Goal: Find specific page/section: Find specific page/section

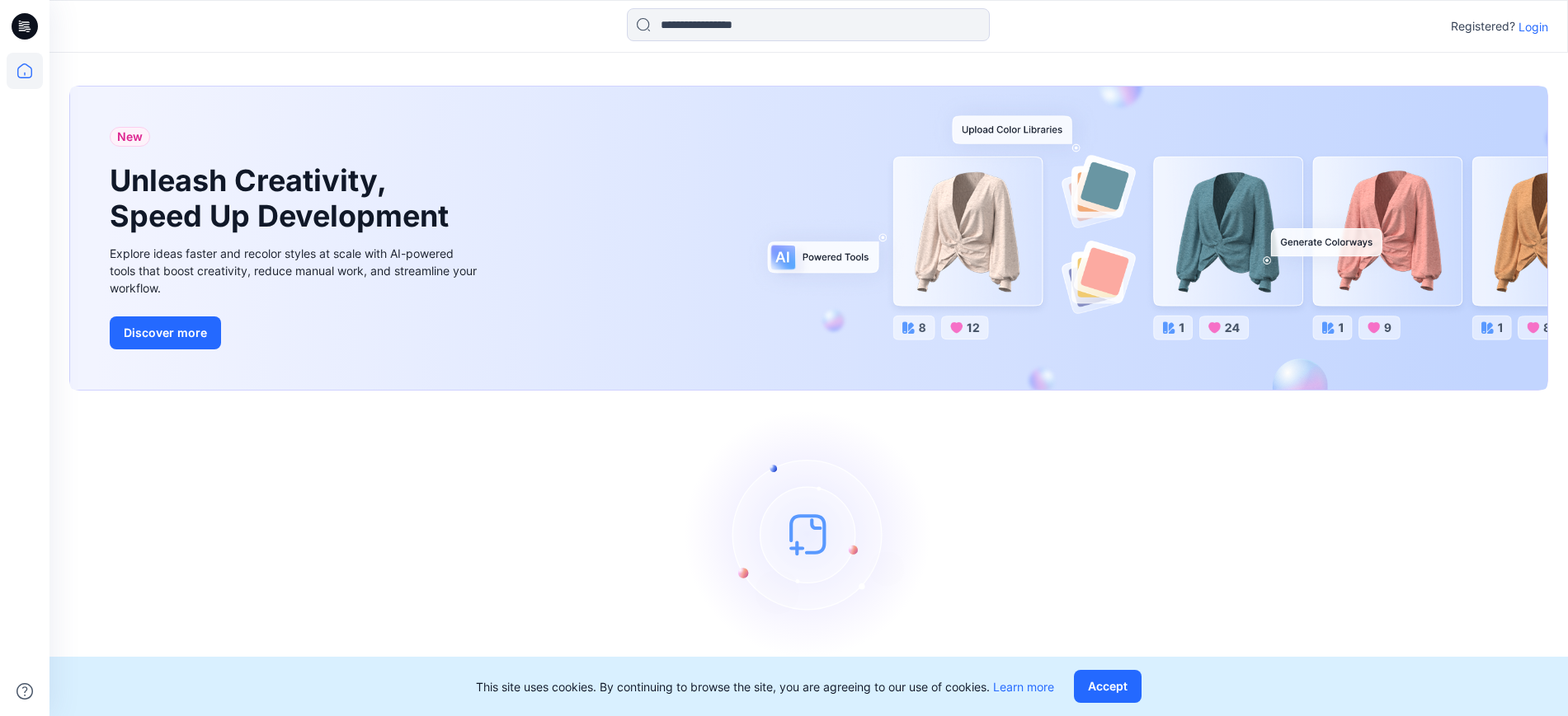
drag, startPoint x: 1527, startPoint y: 28, endPoint x: 1444, endPoint y: 21, distance: 83.3
click at [1526, 29] on p "Login" at bounding box center [1533, 27] width 30 height 17
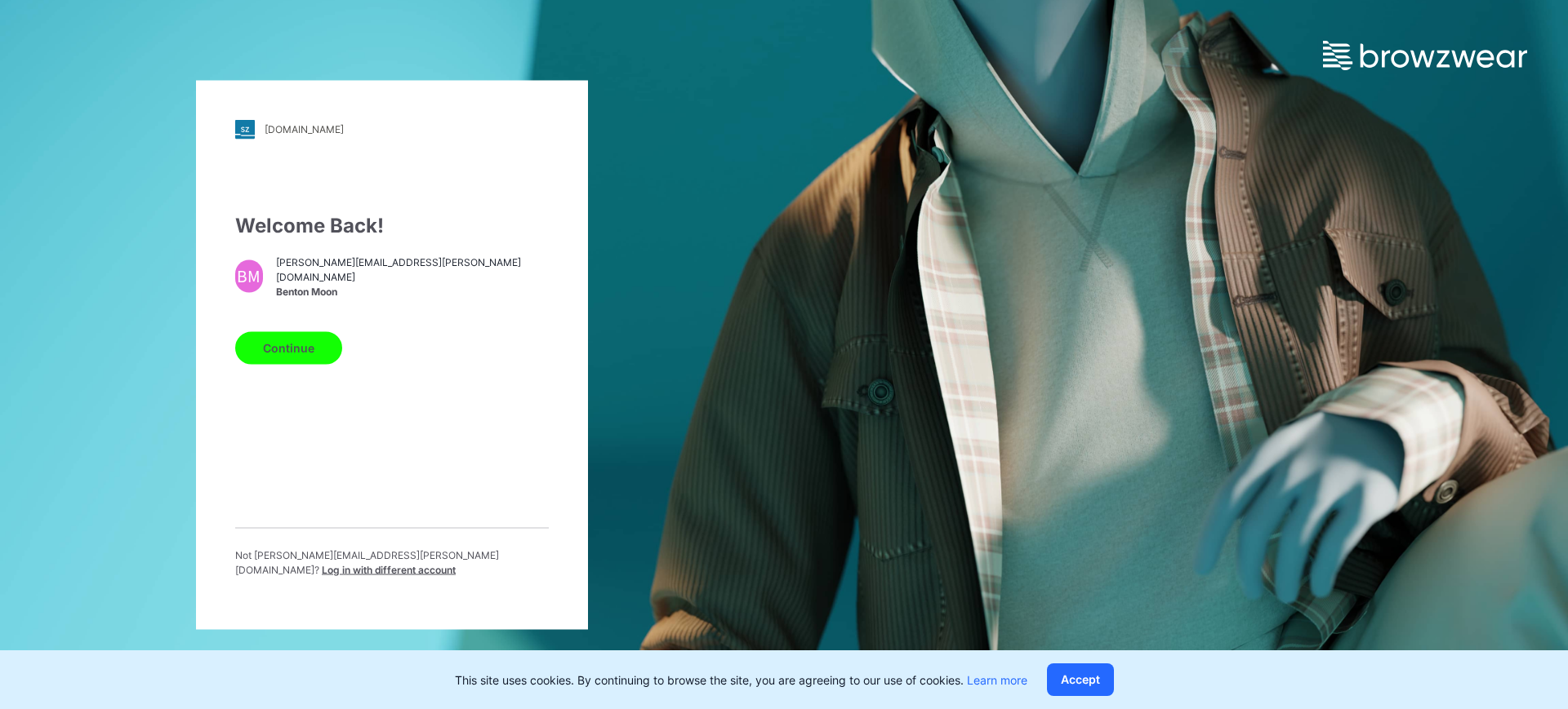
click at [287, 361] on button "Continue" at bounding box center [288, 348] width 107 height 33
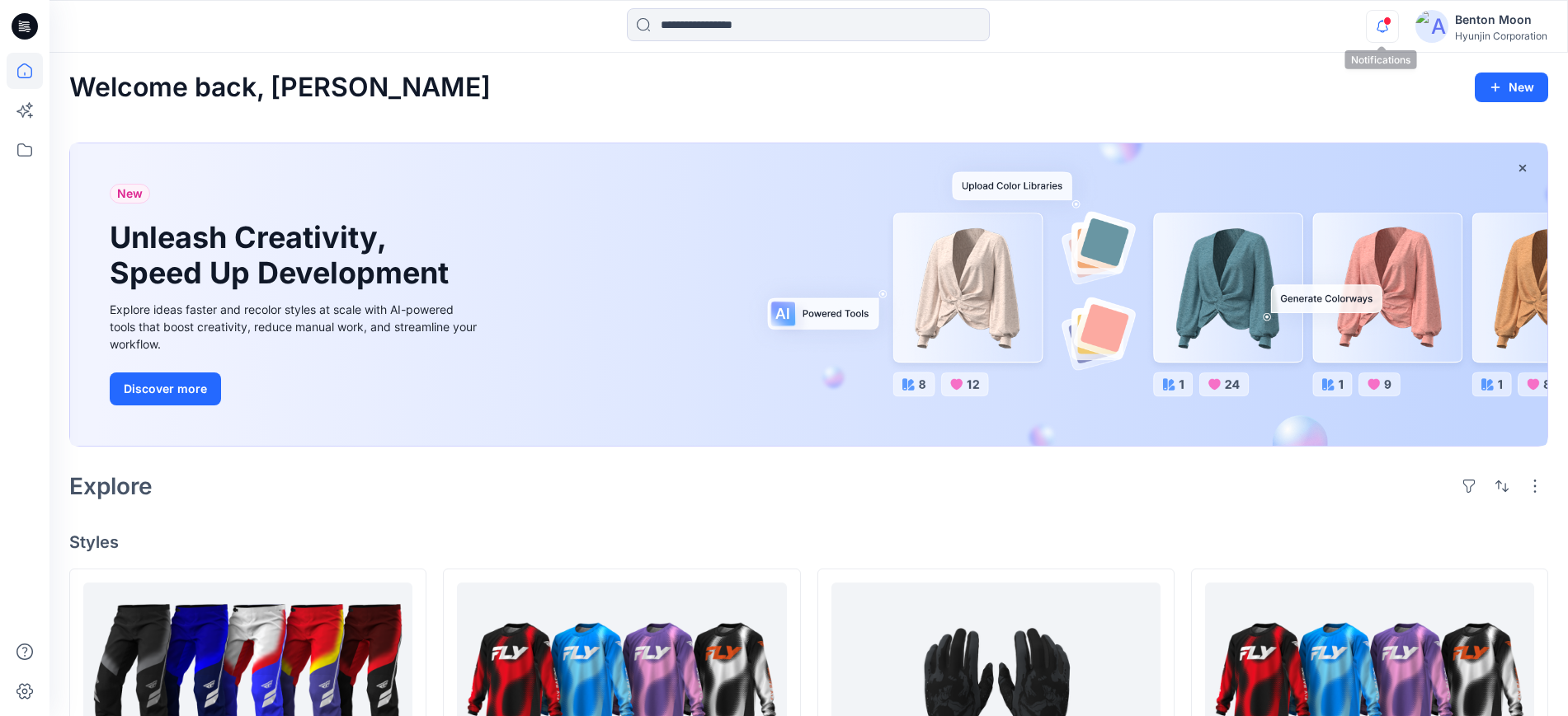
click at [1388, 28] on icon "button" at bounding box center [1382, 26] width 32 height 33
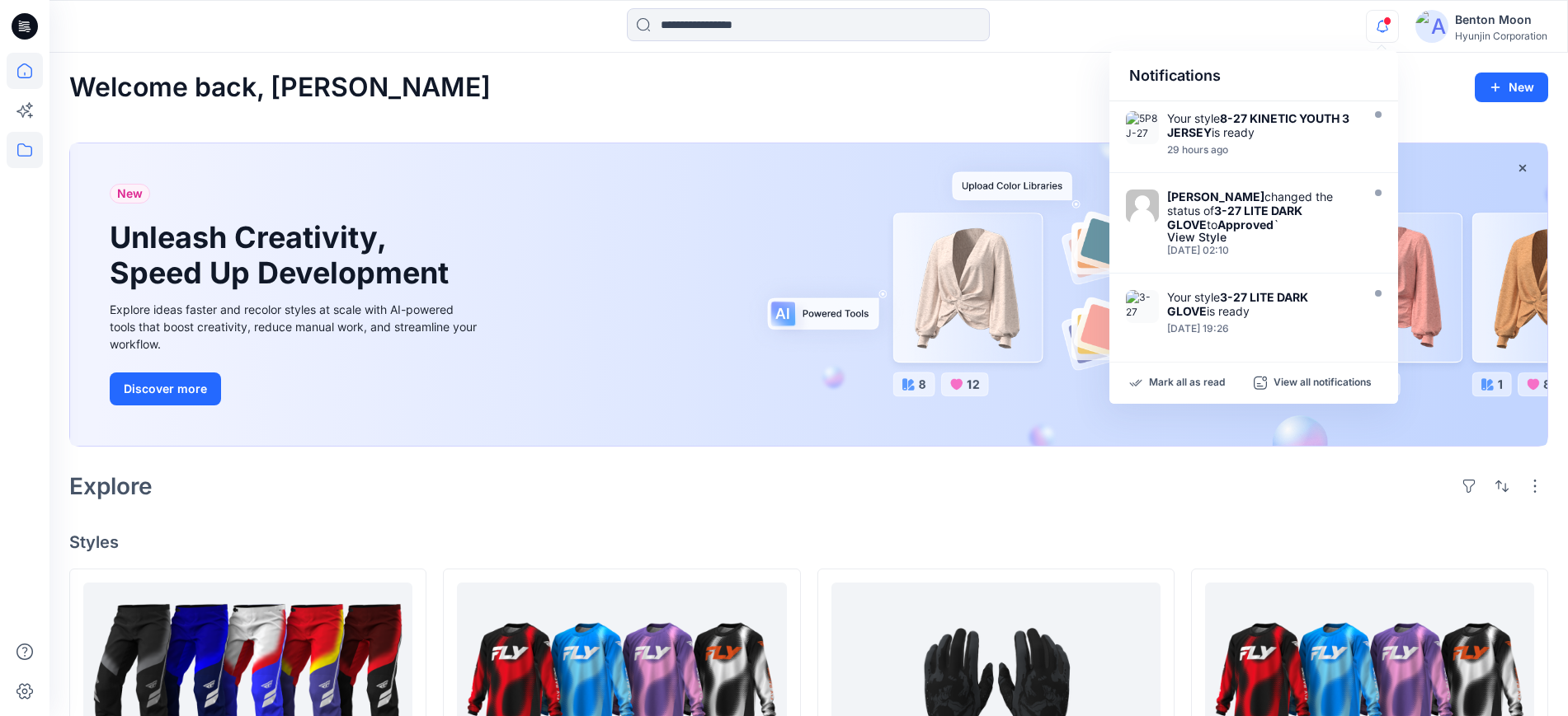
click at [37, 132] on icon at bounding box center [25, 150] width 36 height 36
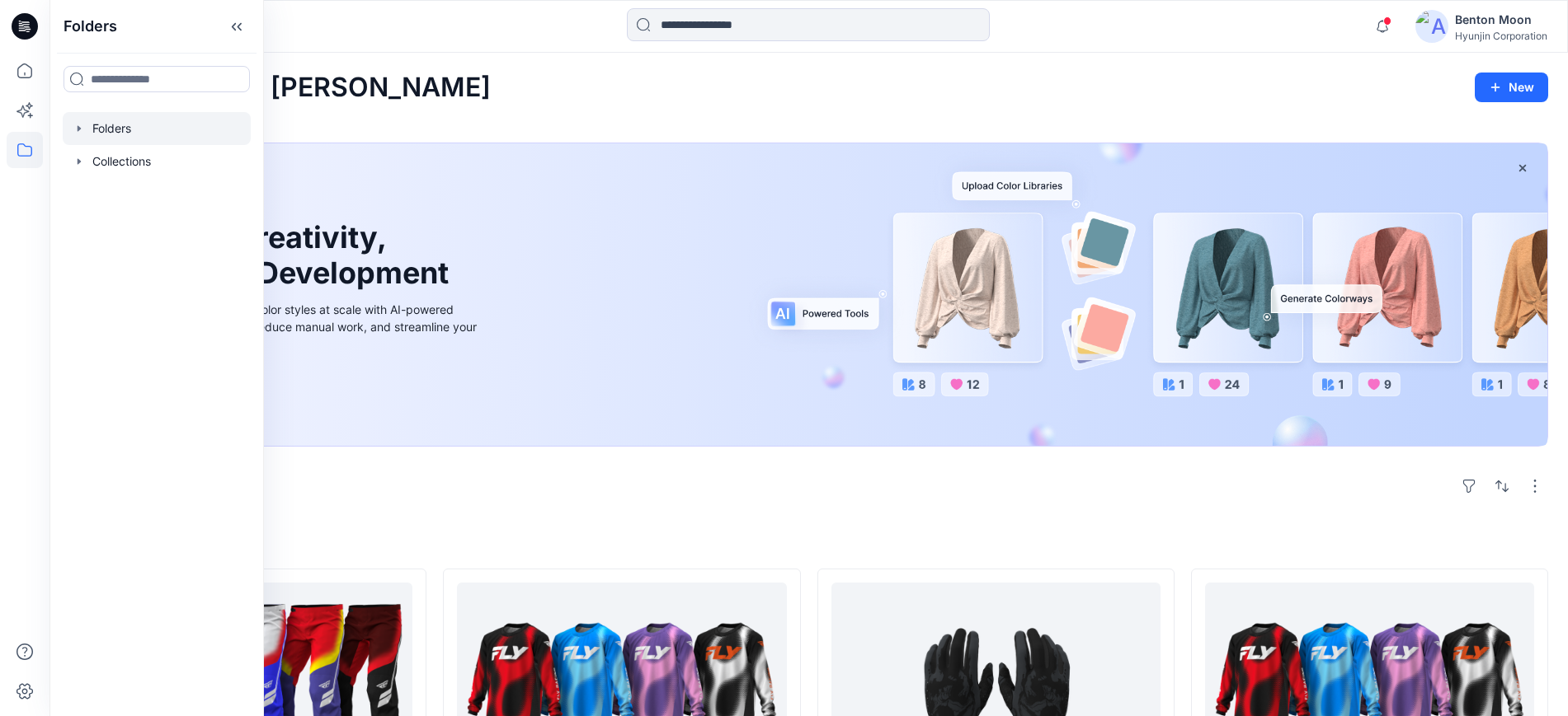
click at [154, 124] on div at bounding box center [157, 128] width 188 height 33
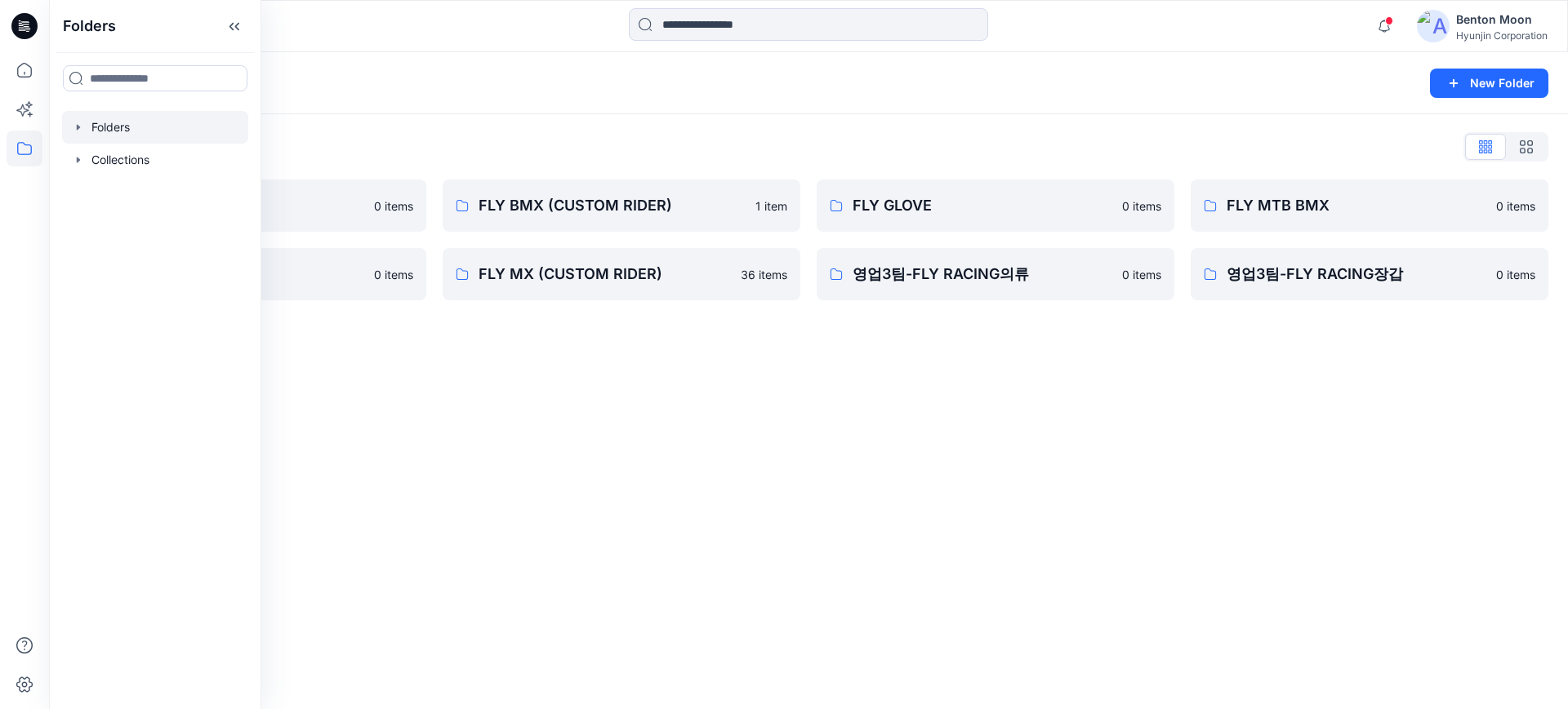
click at [637, 355] on div "Folders New Folder Folders List 0-HYUNJIN 0 items FLY MX 0 items FLY BMX (CUSTO…" at bounding box center [809, 380] width 1519 height 657
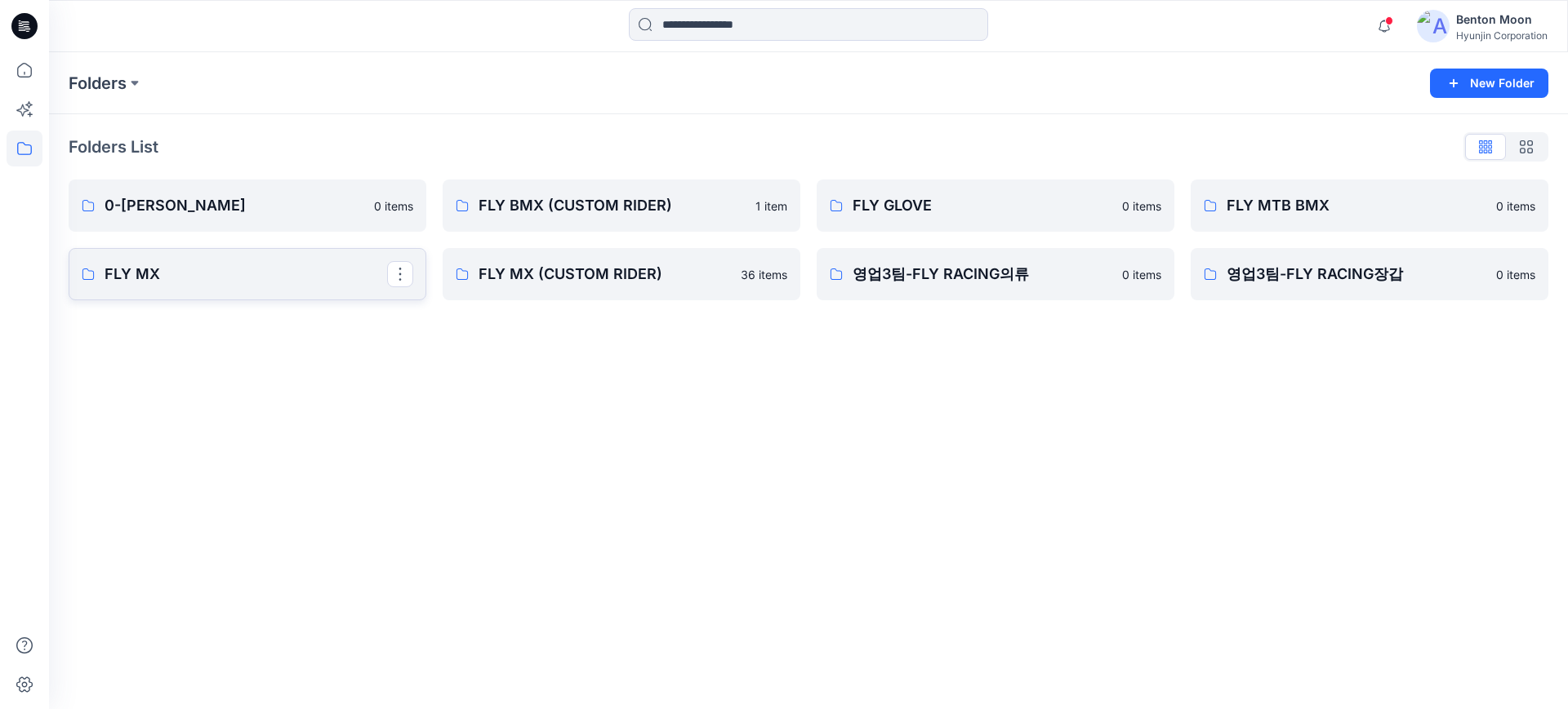
click at [272, 272] on p "FLY MX" at bounding box center [246, 274] width 283 height 23
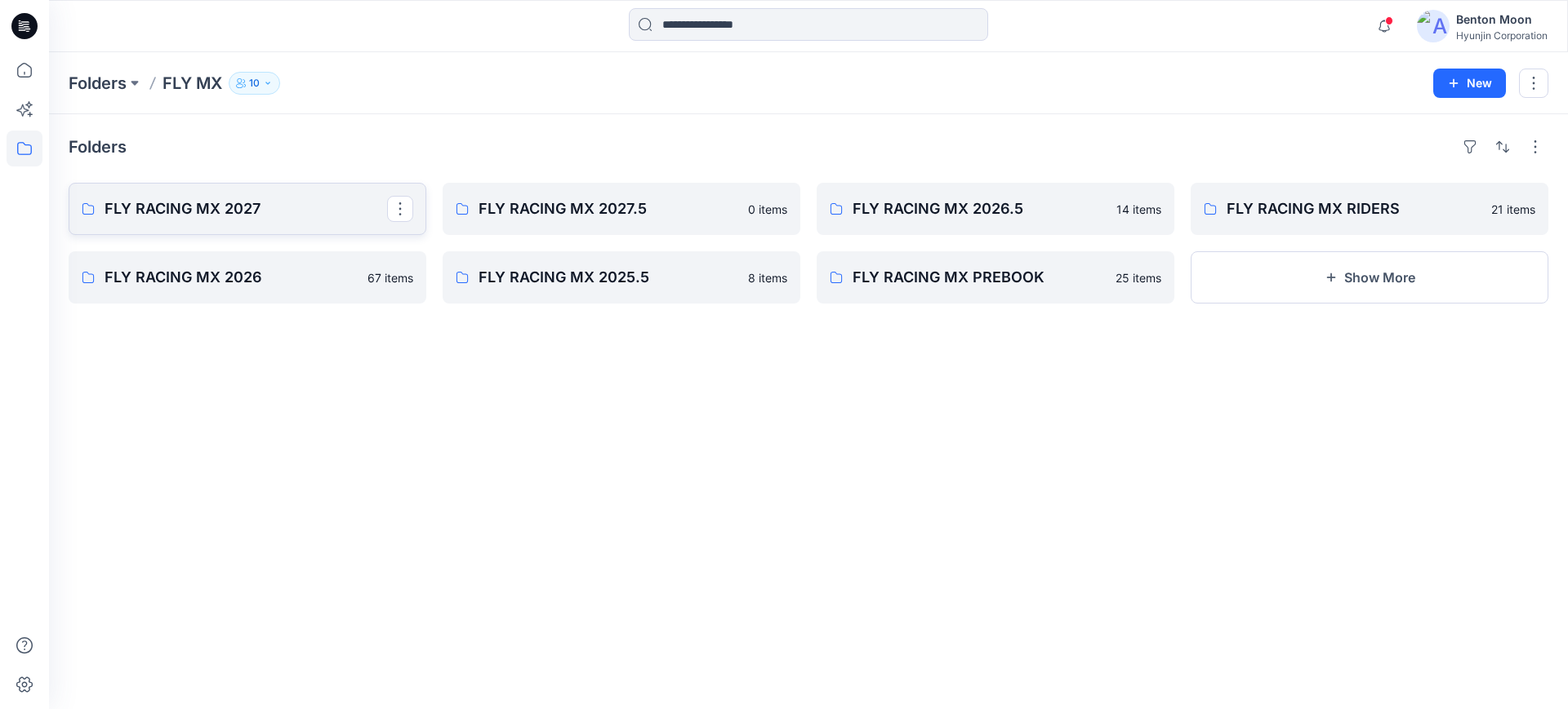
click at [285, 199] on p "FLY RACING MX 2027" at bounding box center [246, 209] width 283 height 23
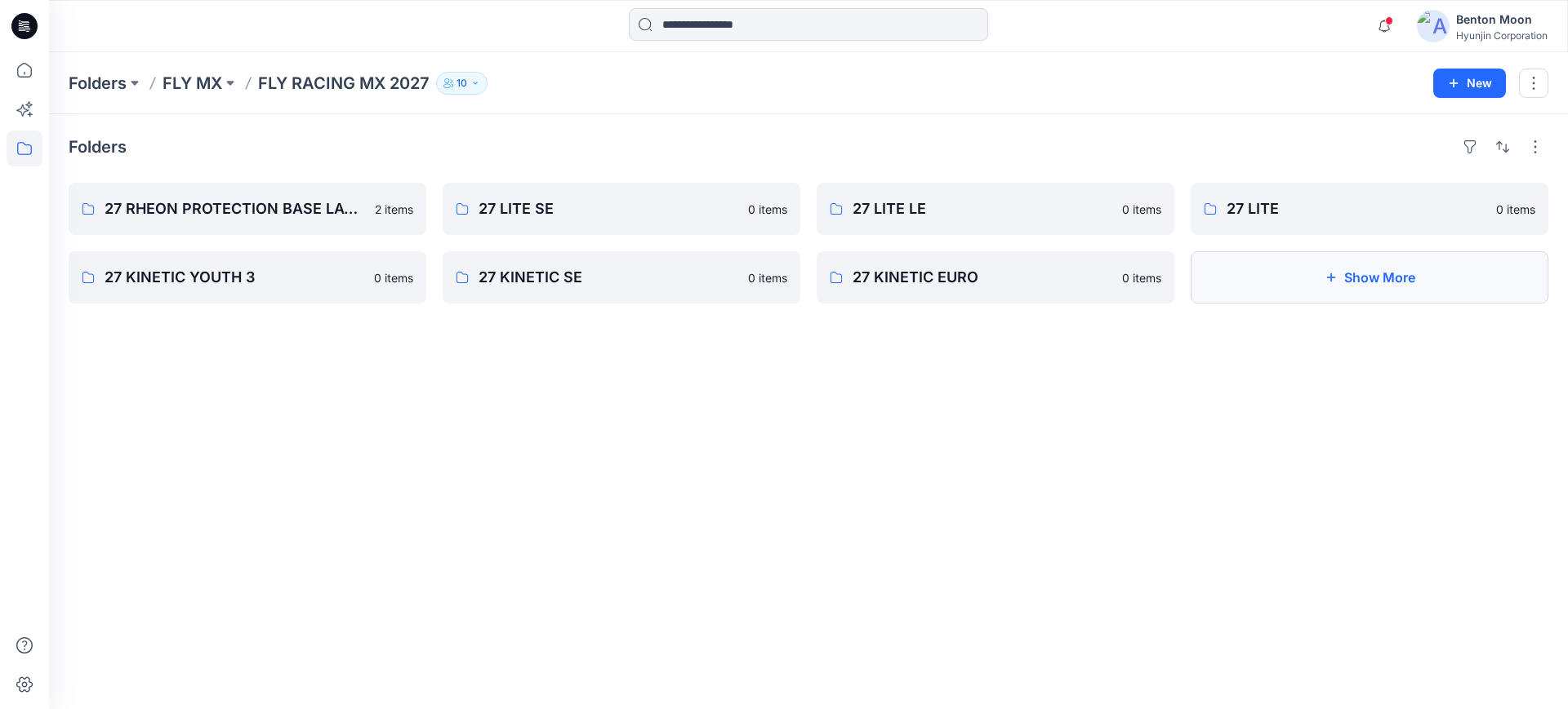
click at [1375, 279] on button "Show More" at bounding box center [1369, 277] width 357 height 52
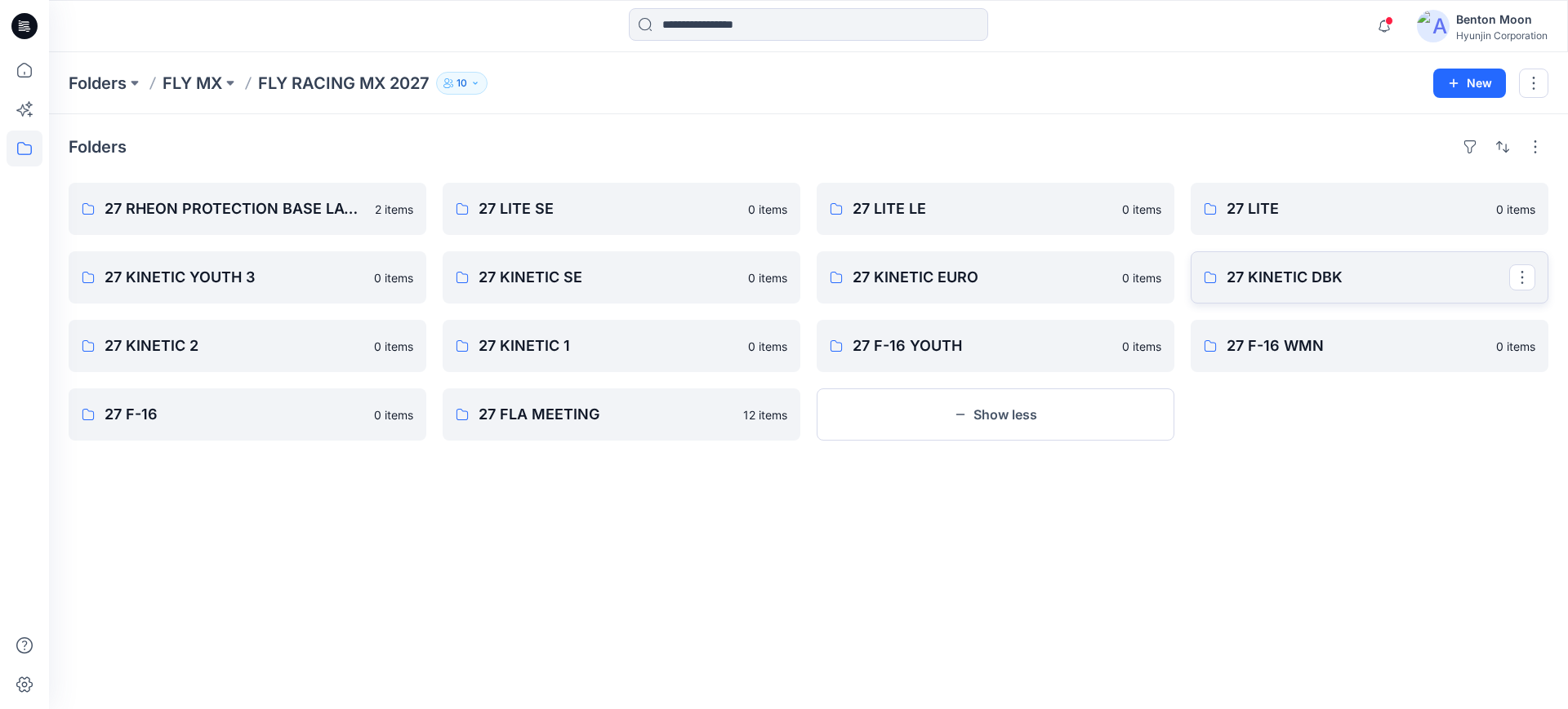
click at [1399, 285] on p "27 KINETIC DBK" at bounding box center [1368, 278] width 283 height 23
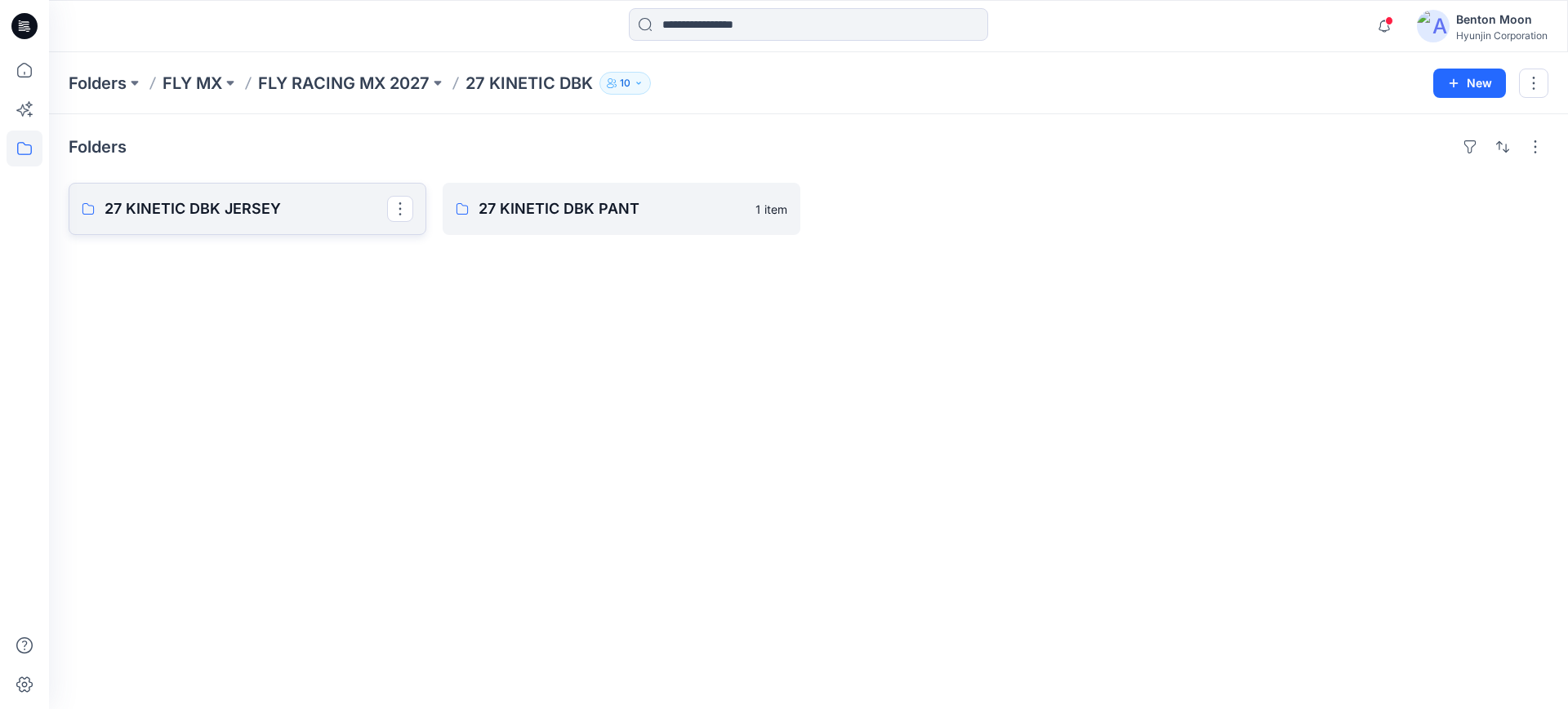
click at [304, 223] on link "27 KINETIC DBK JERSEY" at bounding box center [248, 208] width 357 height 52
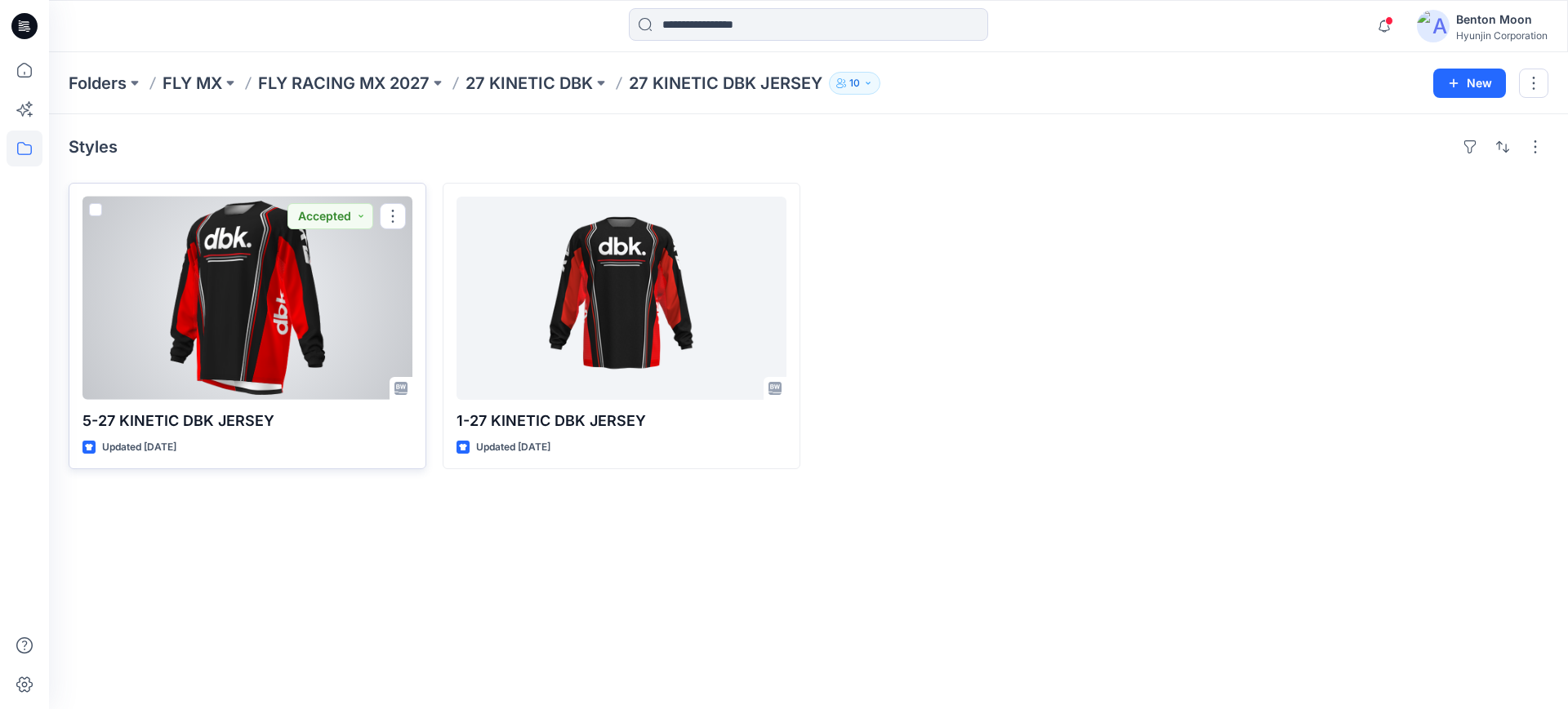
click at [313, 270] on div at bounding box center [247, 298] width 330 height 203
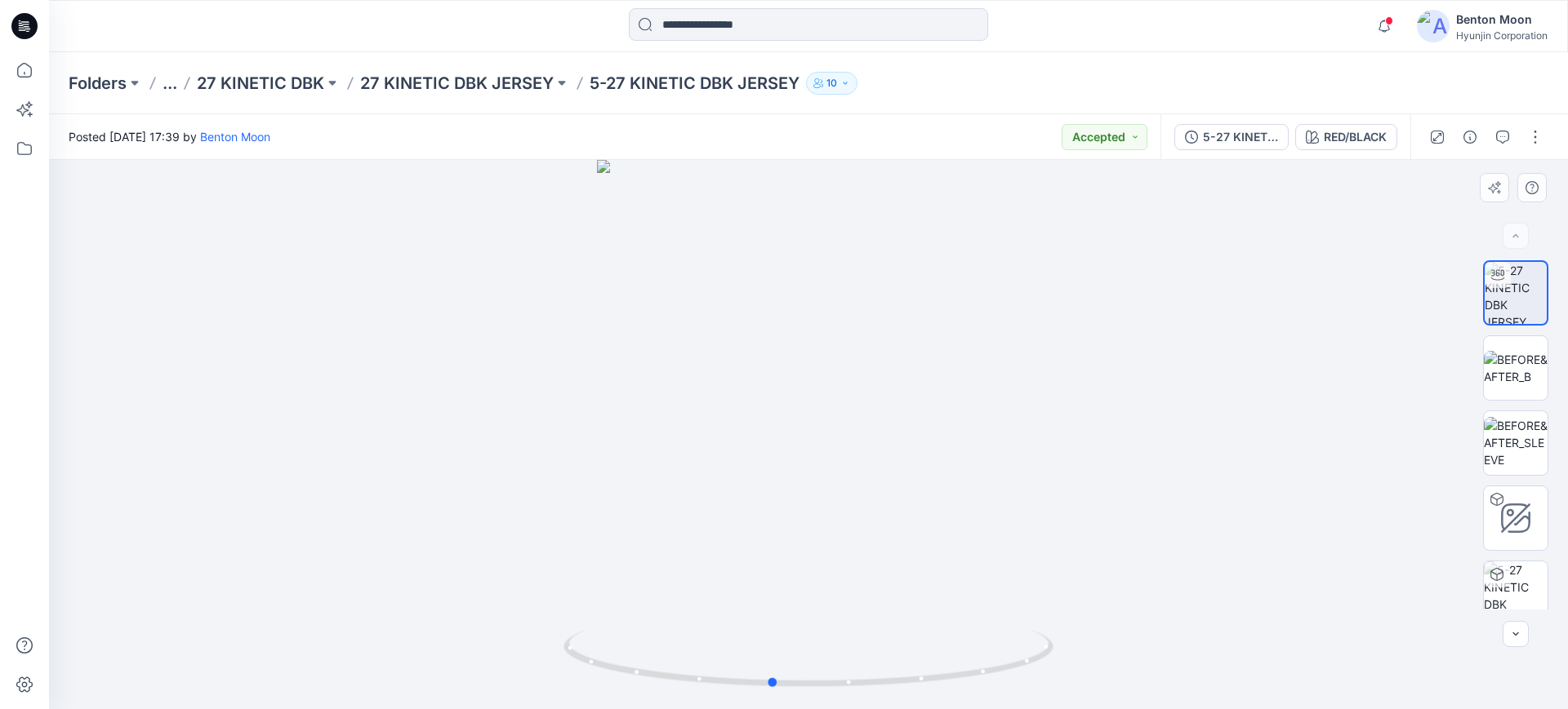
drag, startPoint x: 731, startPoint y: 479, endPoint x: 694, endPoint y: 466, distance: 39.2
click at [694, 466] on div at bounding box center [809, 434] width 1519 height 549
drag, startPoint x: 420, startPoint y: 354, endPoint x: 763, endPoint y: 297, distance: 347.7
click at [420, 354] on div at bounding box center [809, 434] width 1519 height 549
